Goal: Transaction & Acquisition: Purchase product/service

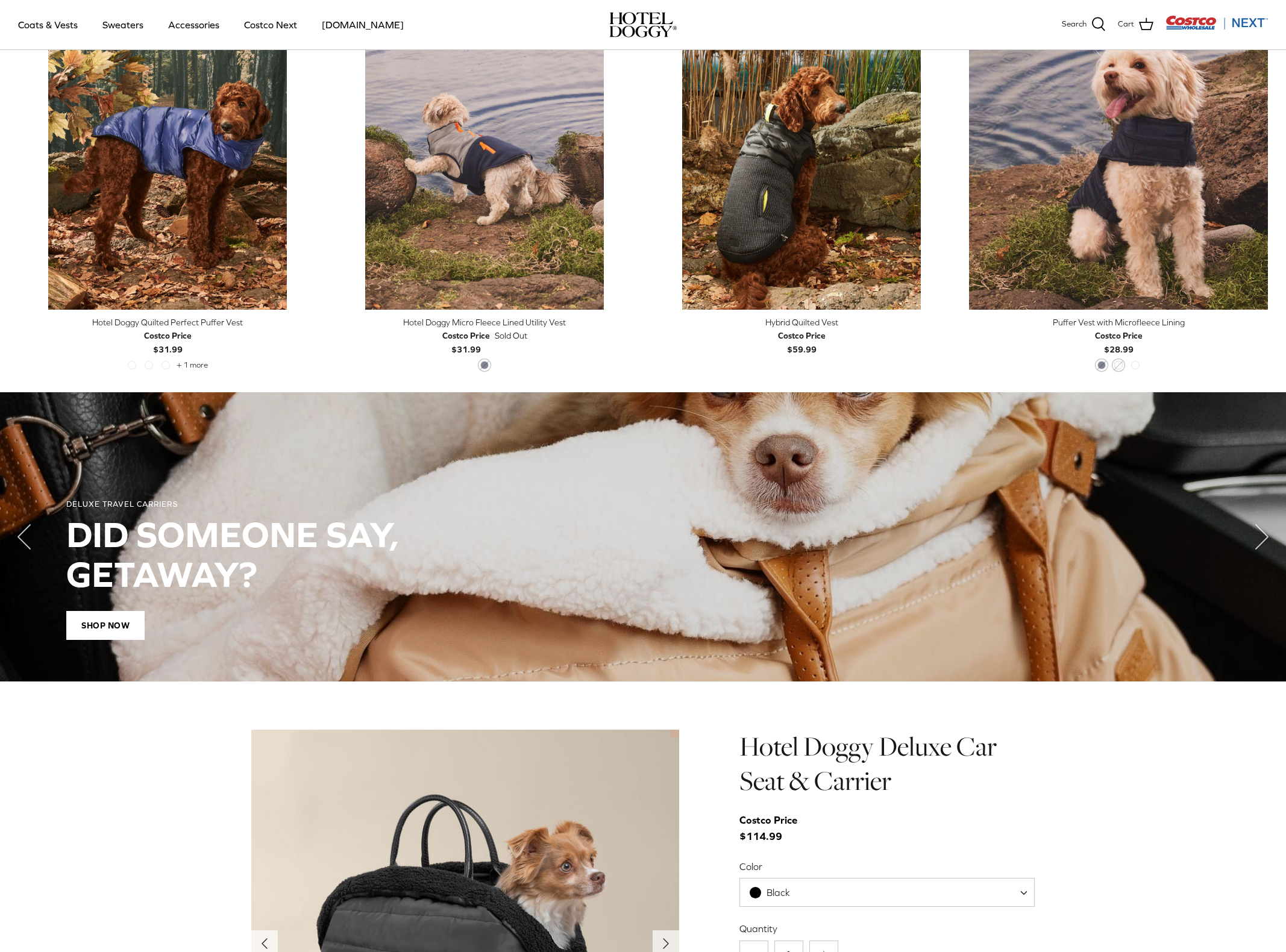
scroll to position [409, 0]
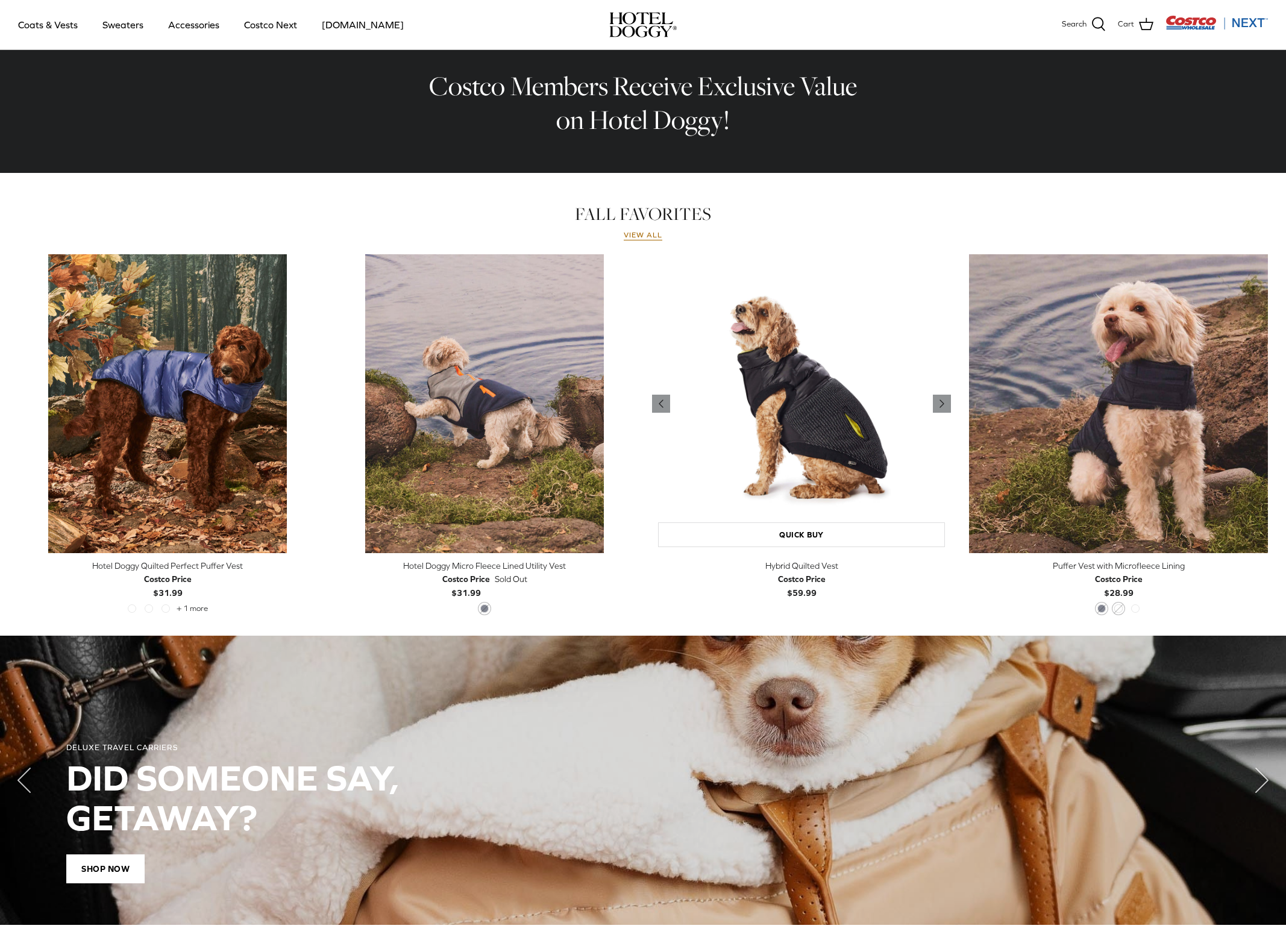
click at [803, 457] on img "Hybrid Quilted Vest" at bounding box center [801, 404] width 299 height 299
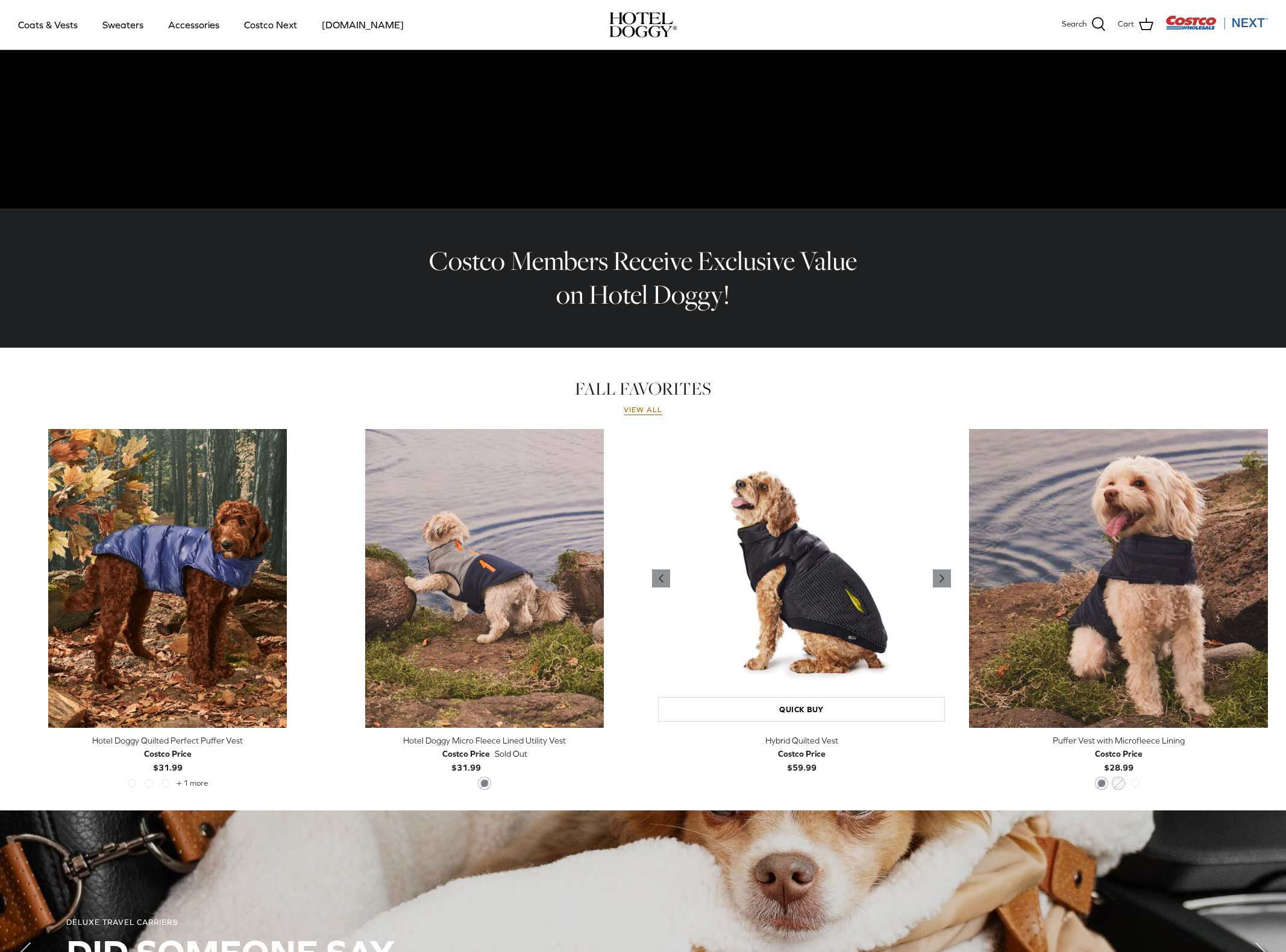
scroll to position [0, 0]
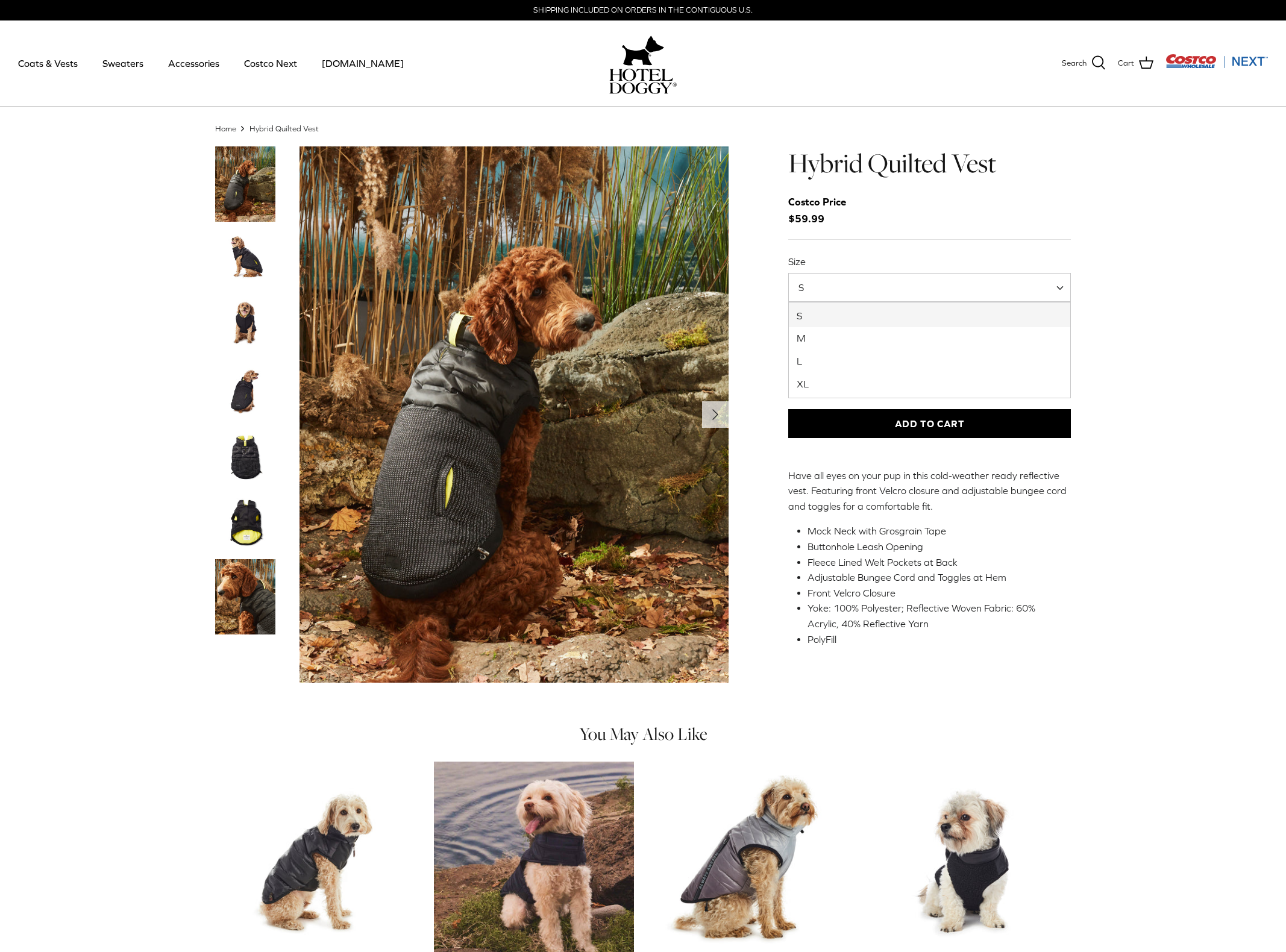
click at [974, 284] on span "S" at bounding box center [929, 287] width 282 height 29
click at [232, 443] on img "Thumbnail Link" at bounding box center [245, 456] width 60 height 60
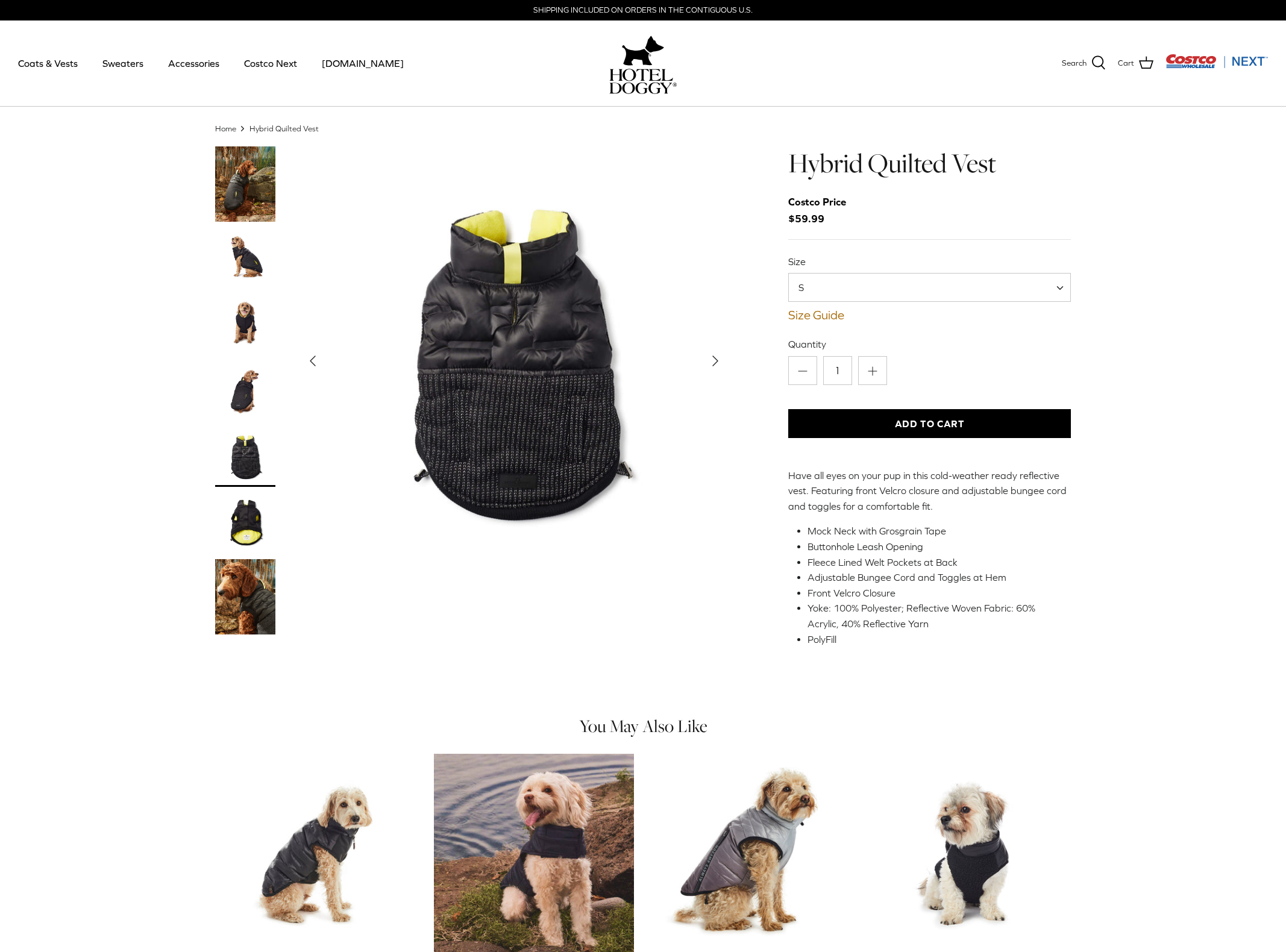
click at [242, 539] on img "Thumbnail Link" at bounding box center [245, 522] width 60 height 60
